Goal: Task Accomplishment & Management: Manage account settings

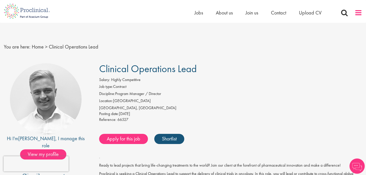
click at [356, 14] on span at bounding box center [358, 13] width 8 height 8
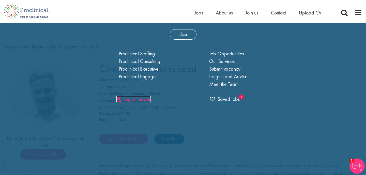
click at [146, 101] on link "Login Header" at bounding box center [133, 99] width 34 height 7
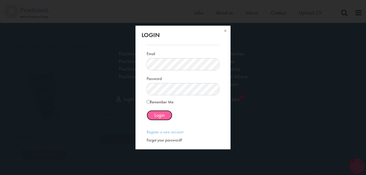
click at [159, 120] on button "Login" at bounding box center [159, 115] width 26 height 10
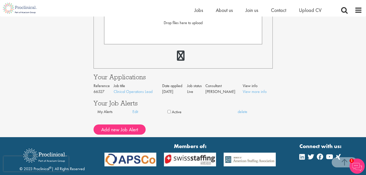
scroll to position [184, 0]
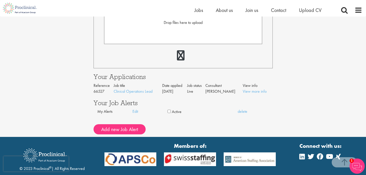
click at [364, 169] on div "1" at bounding box center [356, 165] width 15 height 15
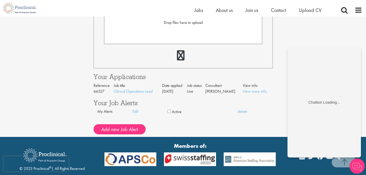
click at [324, 170] on div "Connect with us:" at bounding box center [320, 168] width 43 height 53
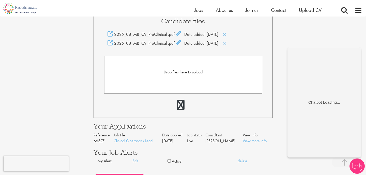
scroll to position [212, 0]
